Goal: Information Seeking & Learning: Learn about a topic

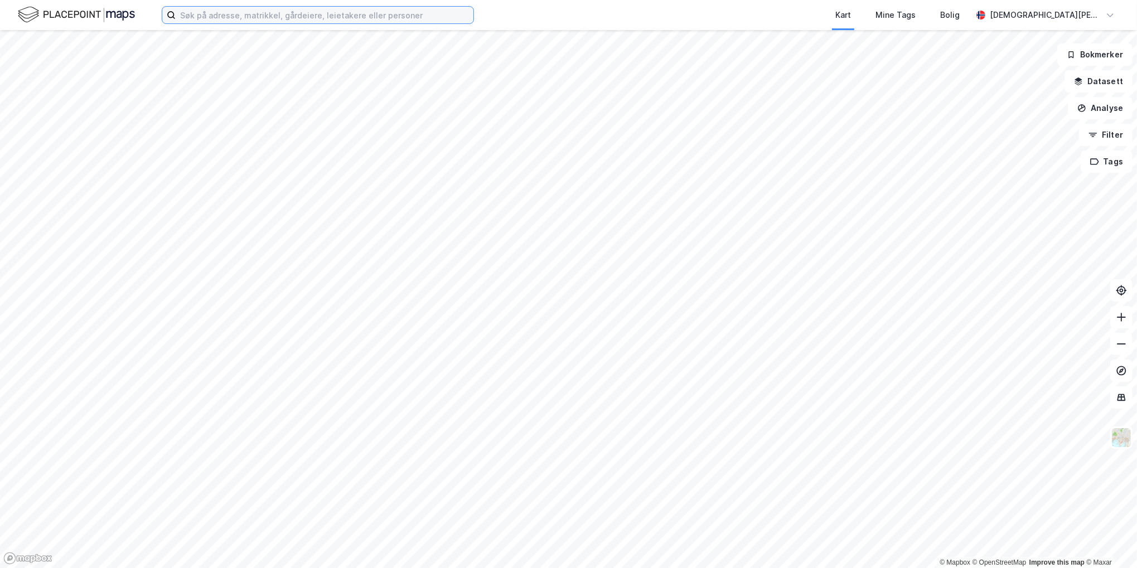
click at [293, 20] on input at bounding box center [325, 15] width 298 height 17
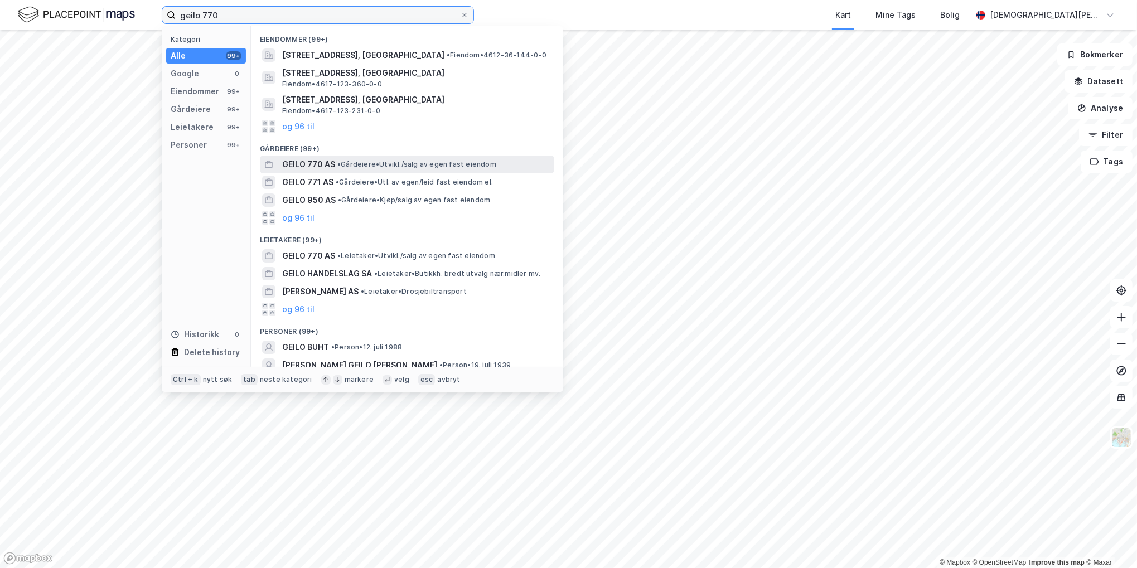
type input "geilo 770"
click at [344, 165] on span "• Gårdeiere • Utvikl./salg av egen fast eiendom" at bounding box center [416, 164] width 159 height 9
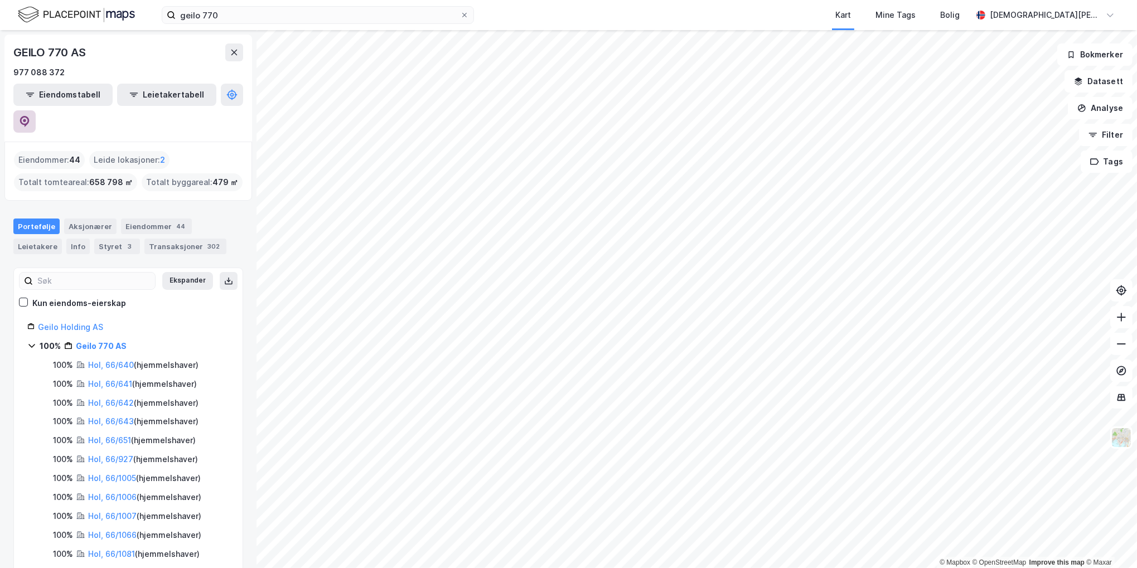
click at [30, 116] on icon at bounding box center [24, 121] width 9 height 11
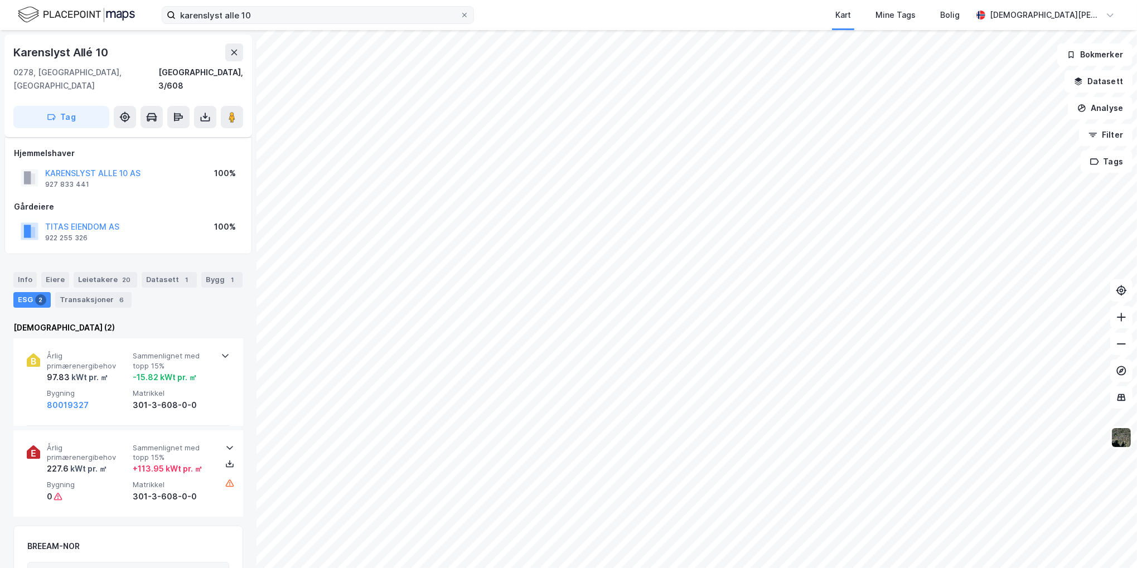
scroll to position [93, 0]
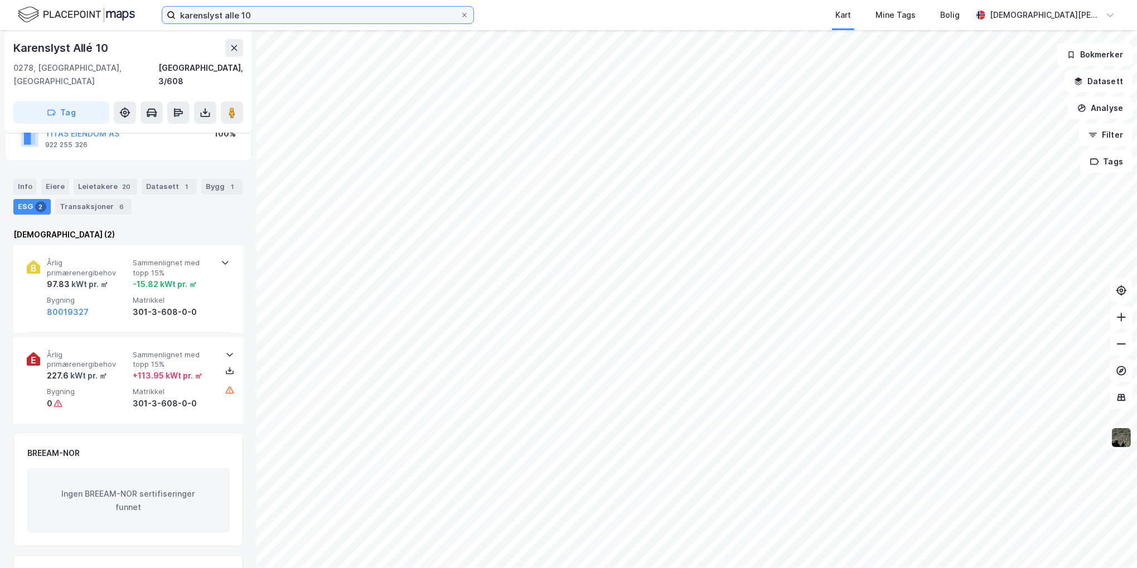
click at [270, 13] on input "karenslyst alle 10" at bounding box center [318, 15] width 284 height 17
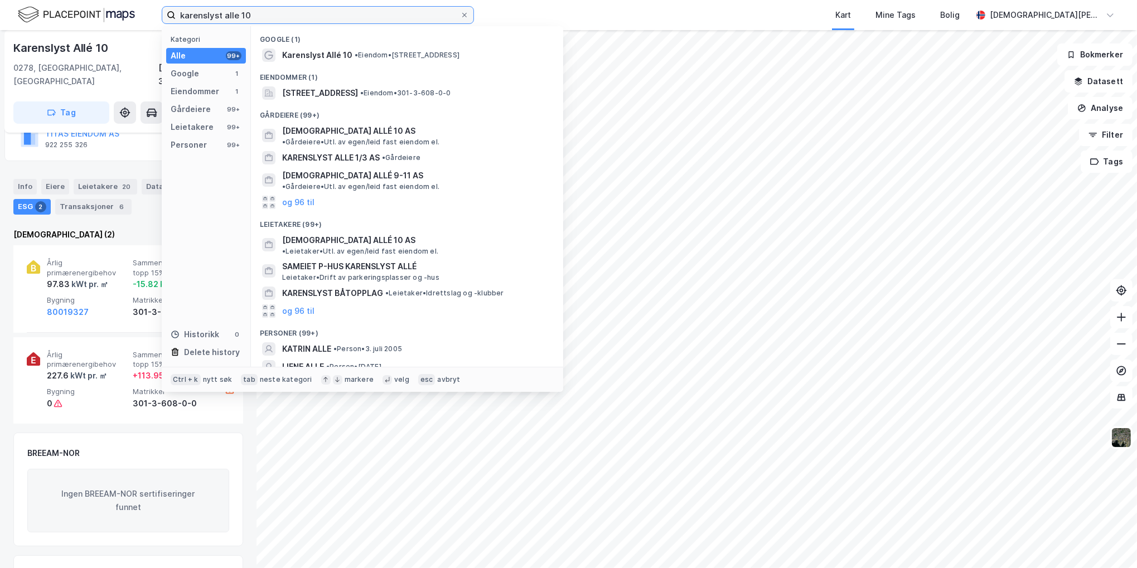
click at [270, 13] on input "karenslyst alle 10" at bounding box center [318, 15] width 284 height 17
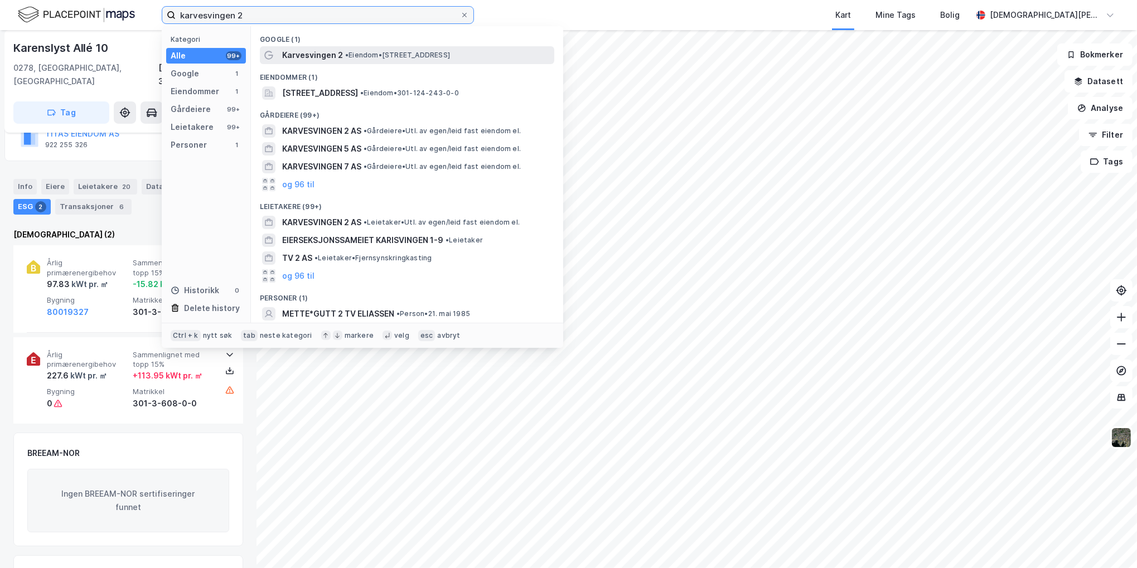
type input "karvesvingen 2"
click at [341, 54] on div "Karvesvingen 2 • Eiendom • Karvesvingen 2, 0579 Oslo" at bounding box center [417, 55] width 270 height 13
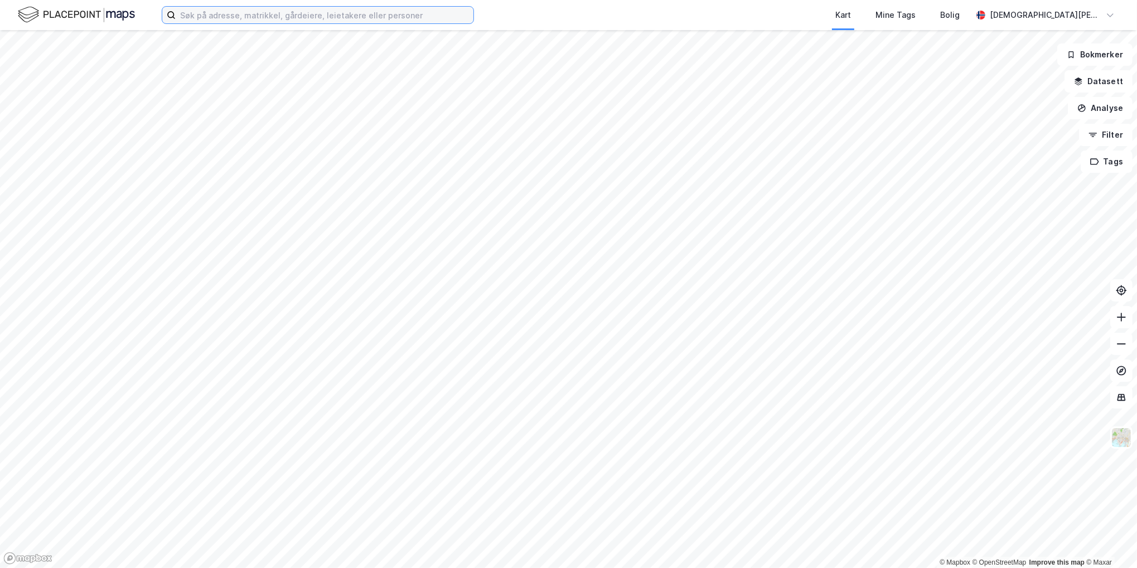
click at [268, 15] on input at bounding box center [325, 15] width 298 height 17
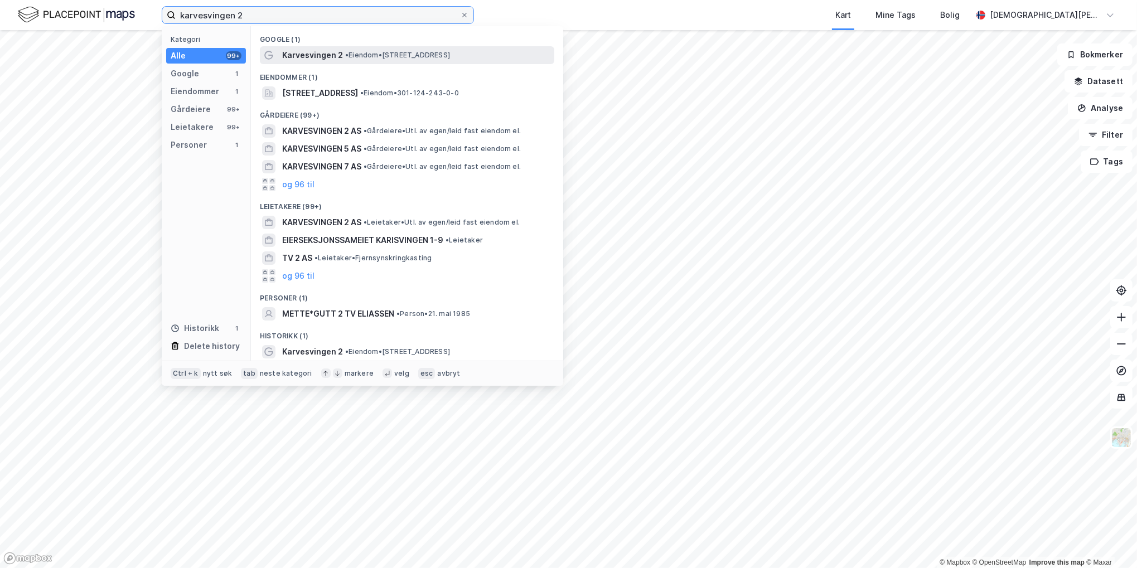
type input "karvesvingen 2"
click at [351, 55] on span "• Eiendom • [STREET_ADDRESS]" at bounding box center [397, 55] width 105 height 9
